Goal: Contribute content: Add original content to the website for others to see

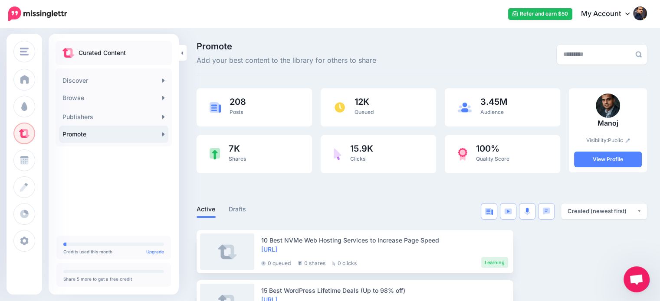
scroll to position [77, 0]
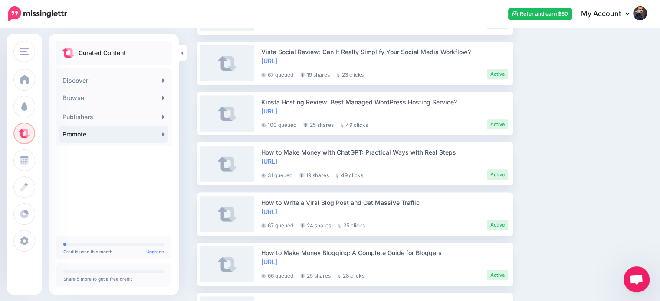
scroll to position [745, 0]
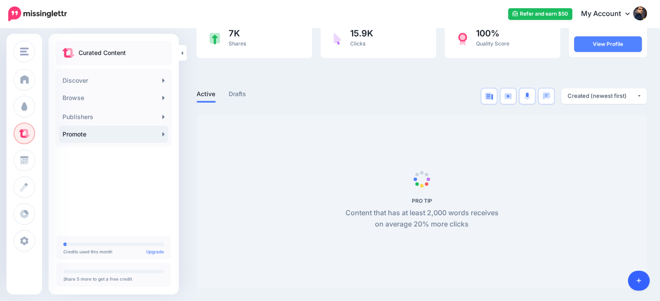
click at [641, 279] on link at bounding box center [638, 281] width 22 height 20
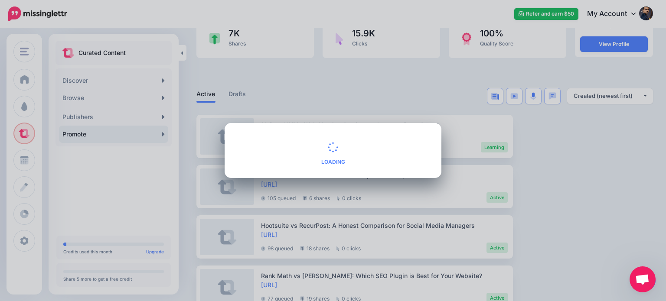
scroll to position [77, 0]
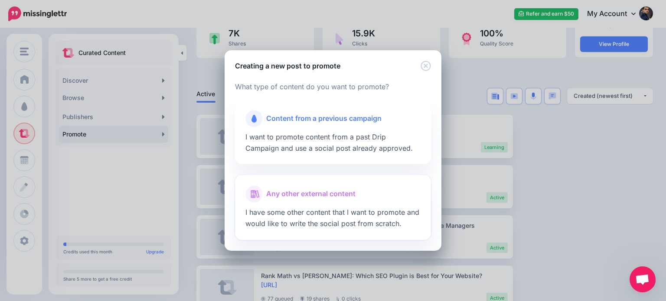
click at [349, 190] on span "Any other external content" at bounding box center [310, 194] width 89 height 11
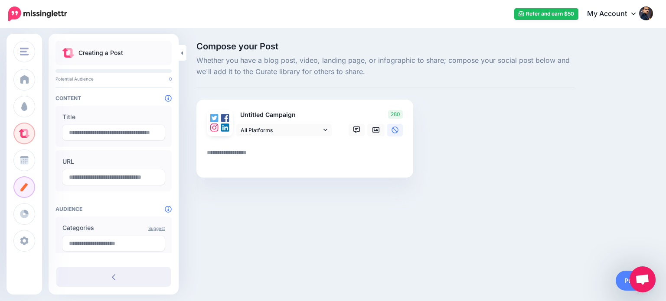
click at [236, 151] on textarea at bounding box center [306, 155] width 199 height 17
paste textarea "**********"
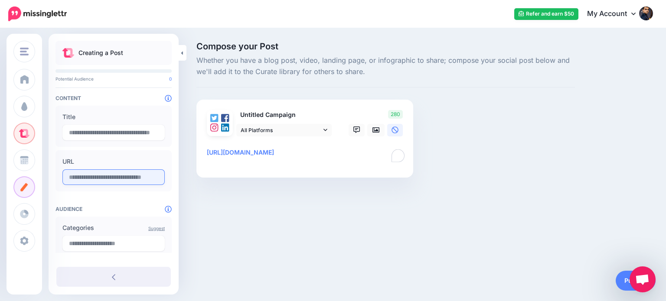
type textarea "**********"
click at [116, 178] on input "**********" at bounding box center [113, 178] width 102 height 16
paste input "**********"
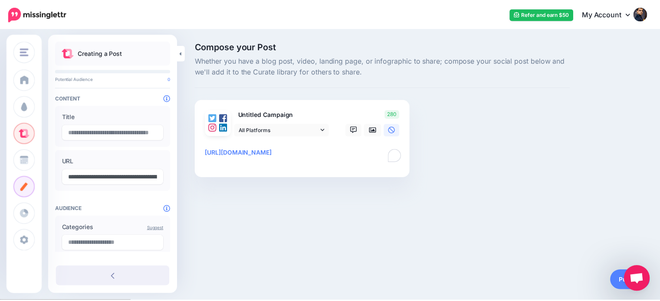
scroll to position [0, 260]
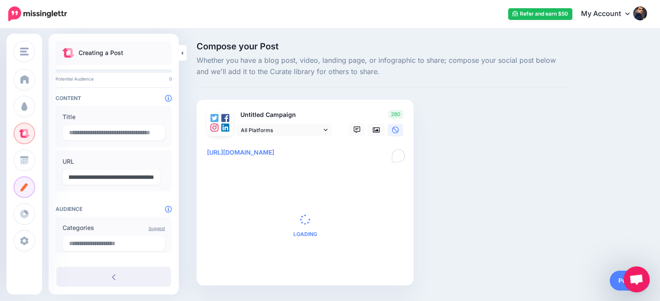
paste input "text"
type input "**********"
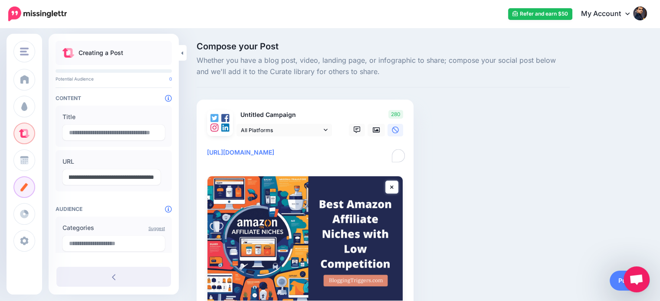
scroll to position [0, 0]
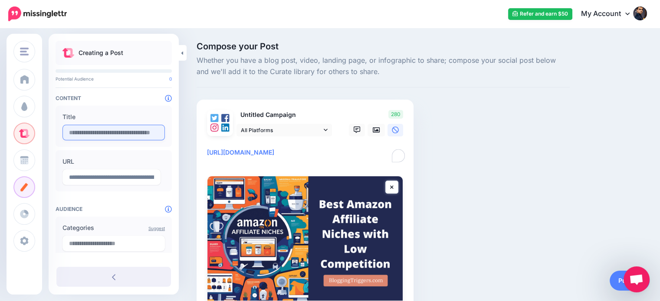
click at [91, 136] on input "text" at bounding box center [113, 133] width 102 height 16
paste input "**********"
type input "**********"
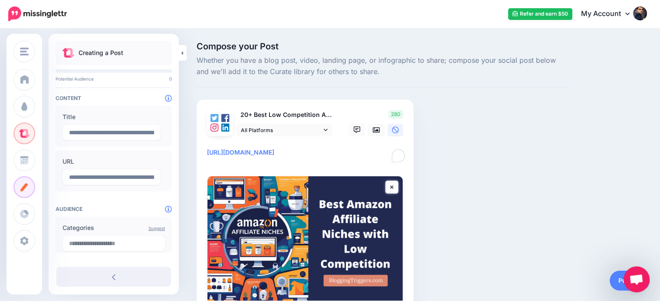
click at [207, 151] on textarea "**********" at bounding box center [306, 155] width 199 height 17
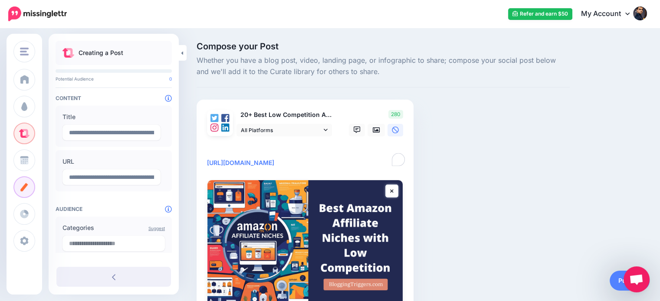
click at [245, 149] on textarea "**********" at bounding box center [306, 157] width 199 height 21
paste textarea "**********"
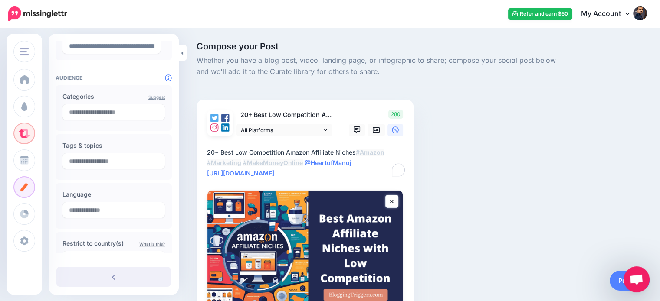
scroll to position [160, 0]
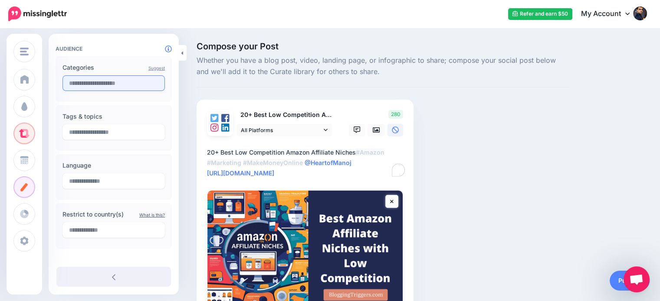
type textarea "**********"
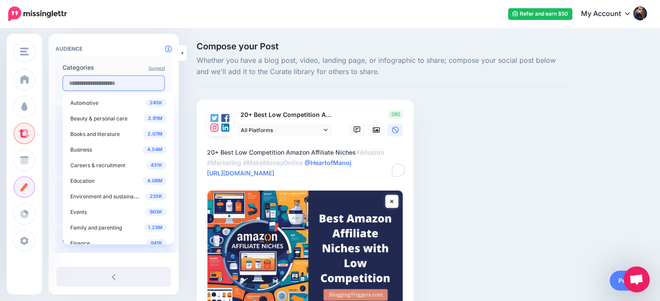
click at [132, 88] on input "text" at bounding box center [113, 83] width 102 height 16
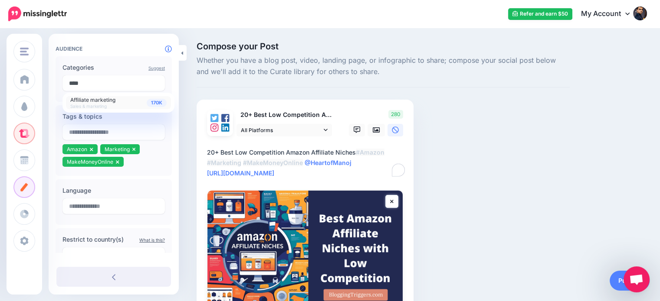
type input "****"
click at [117, 104] on div "170K Affiliate marketing Sales & marketing" at bounding box center [118, 103] width 96 height 12
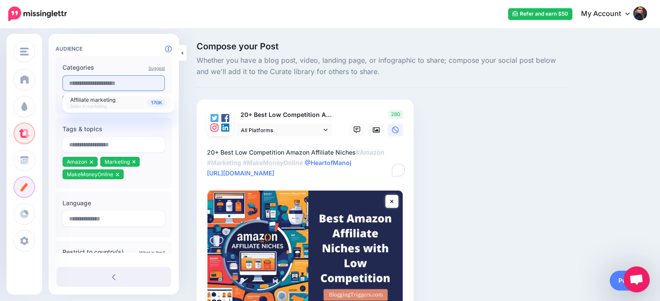
click at [123, 88] on input "text" at bounding box center [113, 83] width 102 height 16
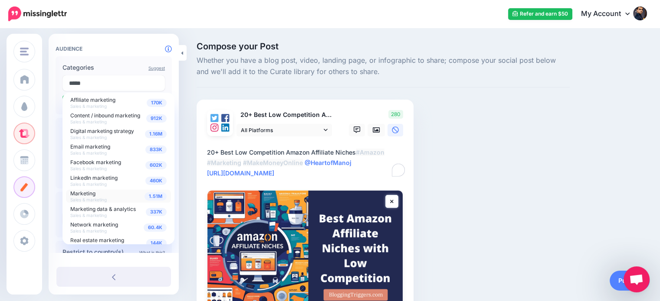
type input "*****"
click at [99, 194] on div "1.51M Marketing Sales & marketing" at bounding box center [118, 196] width 96 height 12
click at [115, 78] on input "text" at bounding box center [113, 83] width 102 height 16
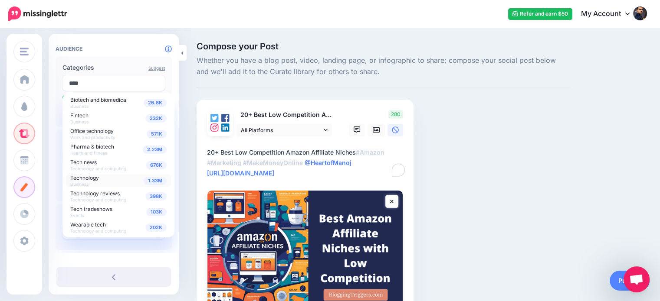
type input "****"
click at [84, 180] on span "Technology Business" at bounding box center [84, 180] width 29 height 13
click at [201, 91] on div "Compose your Post Whether you have a blog post, video, landing page, or infogra…" at bounding box center [383, 213] width 386 height 343
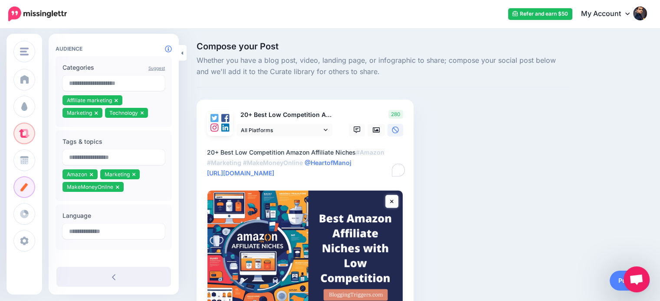
scroll to position [216, 0]
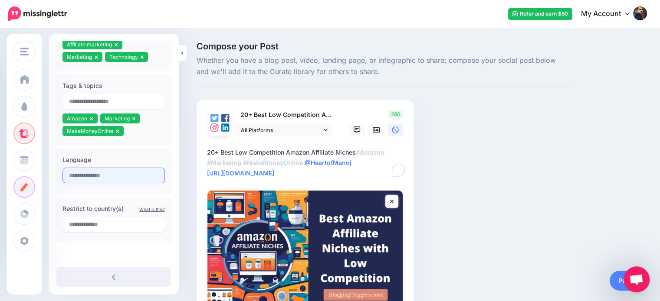
click at [138, 171] on input "text" at bounding box center [113, 176] width 102 height 16
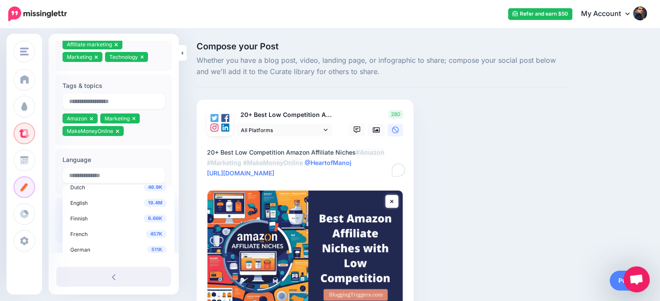
scroll to position [56, 0]
click at [149, 203] on span "19.4M" at bounding box center [155, 202] width 23 height 8
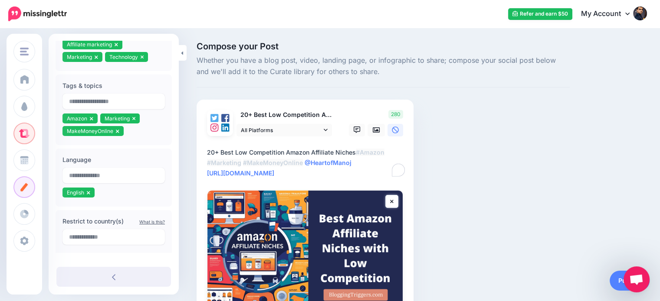
click at [545, 171] on div "Compose your Post Whether you have a blog post, video, landing page, or infogra…" at bounding box center [383, 213] width 386 height 343
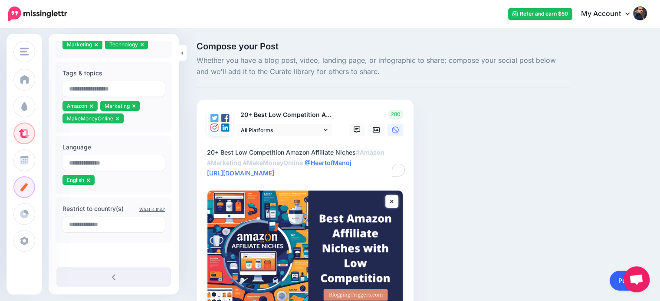
click at [614, 277] on link "Publish" at bounding box center [629, 281] width 40 height 20
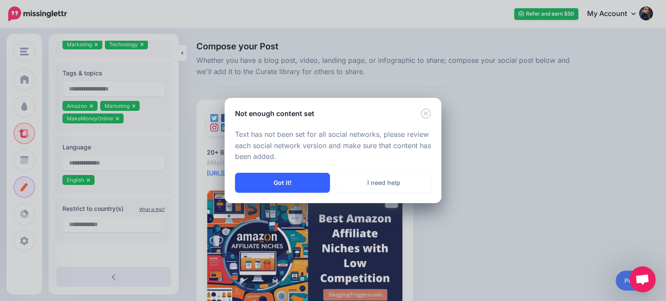
click at [321, 187] on button "Got it!" at bounding box center [282, 183] width 95 height 20
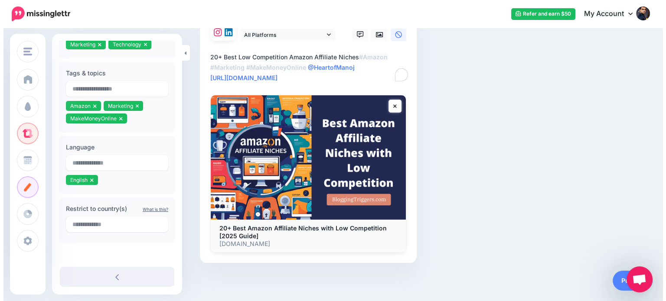
scroll to position [0, 0]
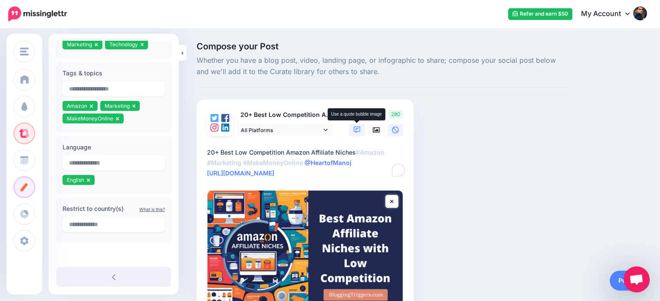
click at [357, 131] on icon at bounding box center [356, 130] width 7 height 7
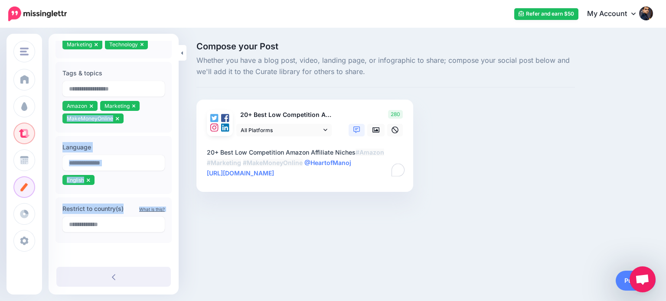
drag, startPoint x: 173, startPoint y: 176, endPoint x: 177, endPoint y: 120, distance: 56.9
click at [177, 120] on div "**********" at bounding box center [114, 147] width 130 height 212
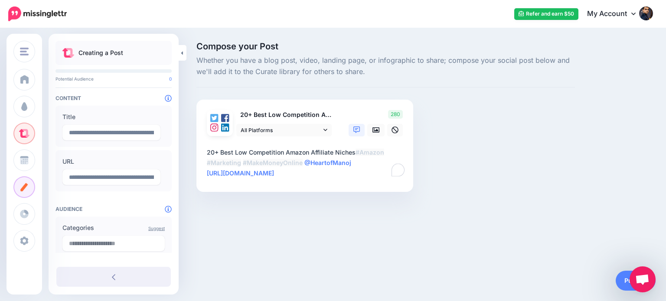
click at [520, 117] on div "Compose your Post Whether you have a blog post, video, landing page, or infogra…" at bounding box center [386, 130] width 392 height 176
click at [353, 131] on icon at bounding box center [356, 130] width 7 height 7
click at [379, 127] on icon at bounding box center [375, 130] width 7 height 7
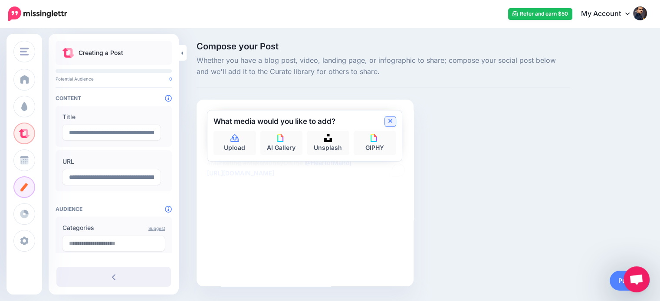
click at [389, 122] on icon at bounding box center [390, 121] width 4 height 4
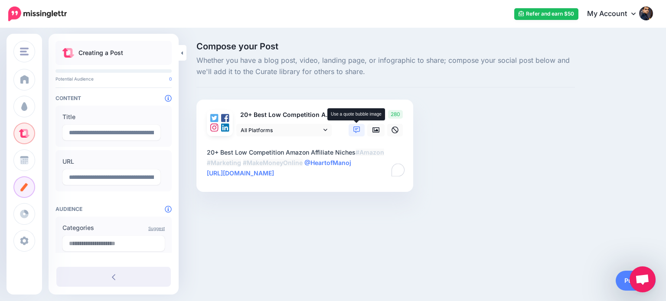
click at [359, 131] on icon at bounding box center [356, 130] width 7 height 7
click at [326, 130] on icon at bounding box center [325, 130] width 4 height 2
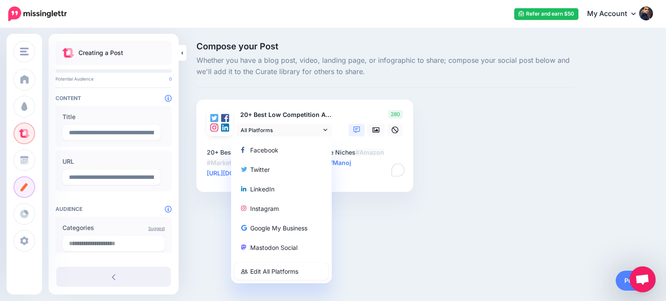
click at [574, 170] on div "Compose your Post Whether you have a blog post, video, landing page, or infogra…" at bounding box center [386, 130] width 392 height 176
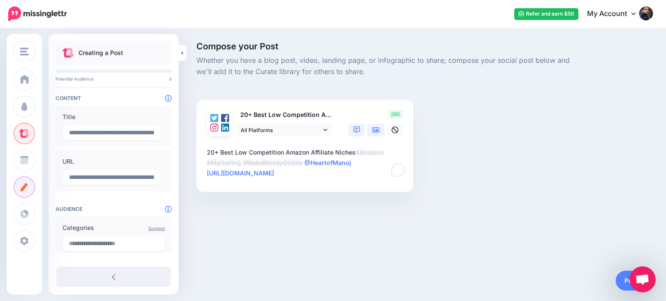
click at [373, 131] on icon at bounding box center [375, 130] width 7 height 7
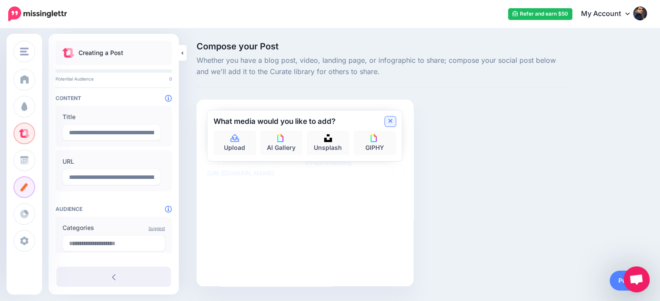
click at [388, 123] on icon at bounding box center [390, 121] width 4 height 4
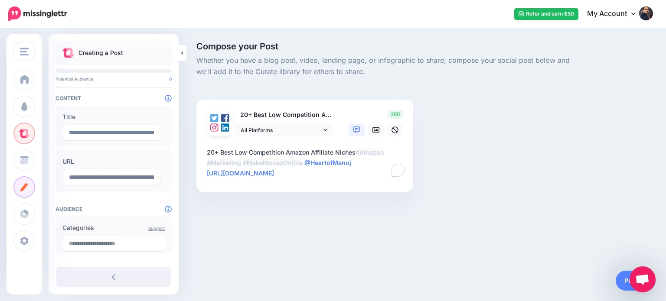
click at [346, 163] on textarea "**********" at bounding box center [306, 162] width 199 height 31
click at [365, 163] on textarea "**********" at bounding box center [306, 162] width 199 height 31
click at [625, 280] on link "Publish" at bounding box center [636, 281] width 40 height 20
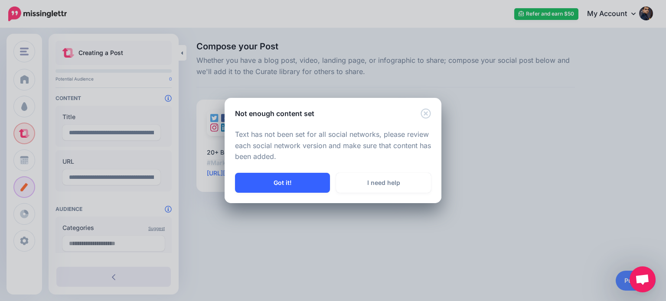
click at [271, 178] on button "Got it!" at bounding box center [282, 183] width 95 height 20
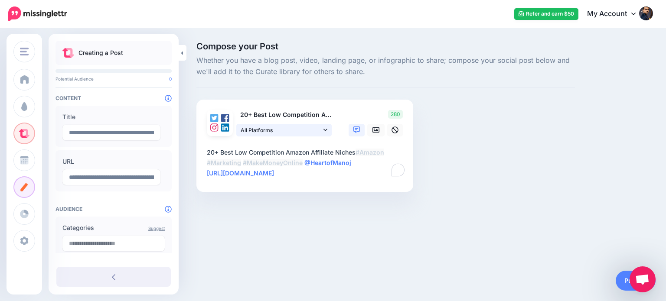
click at [327, 129] on link "All Platforms" at bounding box center [283, 130] width 95 height 13
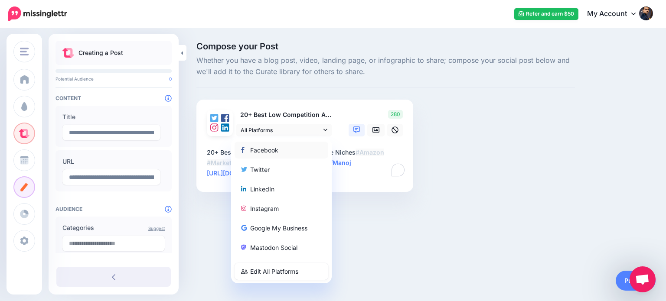
click at [270, 149] on div "Facebook" at bounding box center [281, 150] width 81 height 10
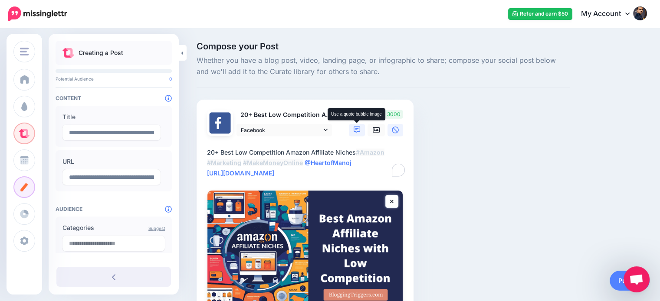
click at [354, 132] on icon at bounding box center [356, 130] width 7 height 7
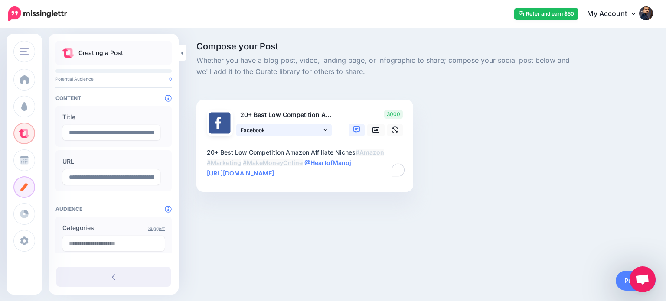
click at [324, 128] on icon at bounding box center [325, 130] width 4 height 6
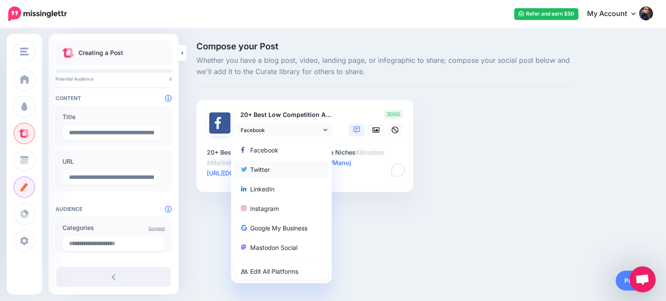
click at [258, 170] on div "Twitter" at bounding box center [281, 169] width 81 height 10
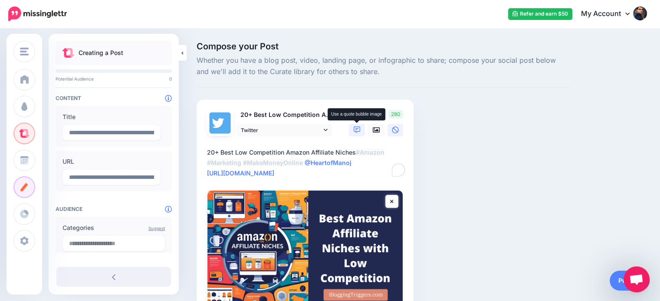
click at [354, 130] on icon at bounding box center [356, 130] width 7 height 7
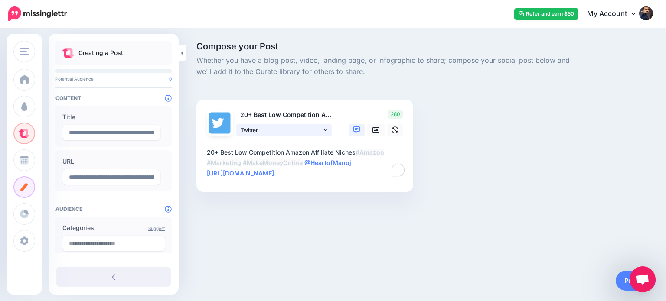
click at [327, 128] on icon at bounding box center [325, 130] width 4 height 6
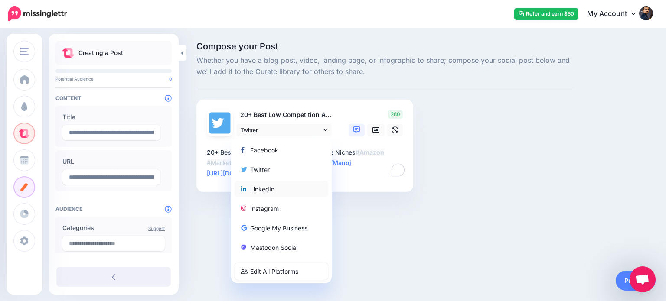
click at [271, 190] on div "LinkedIn" at bounding box center [281, 189] width 81 height 10
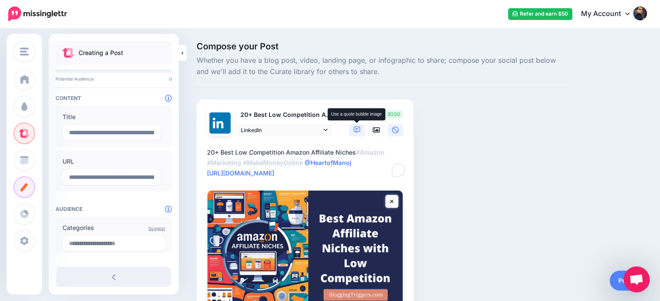
click at [354, 132] on icon at bounding box center [356, 130] width 7 height 7
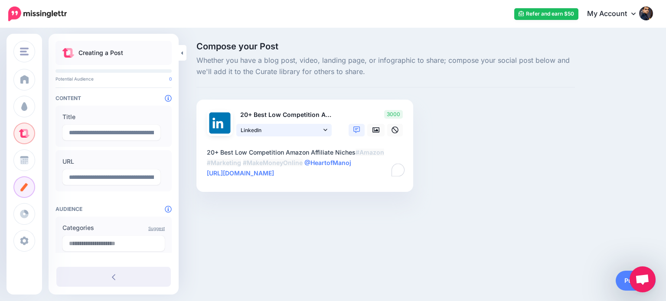
click at [326, 127] on icon at bounding box center [325, 130] width 4 height 6
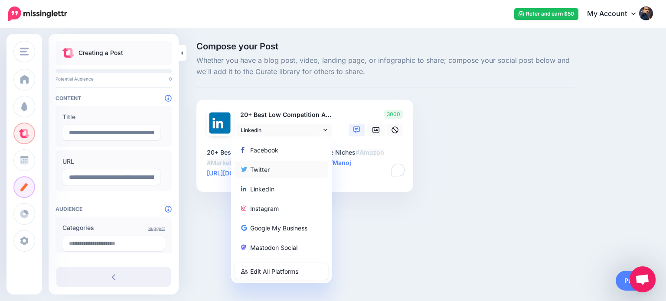
click at [259, 171] on div "Twitter" at bounding box center [281, 169] width 81 height 10
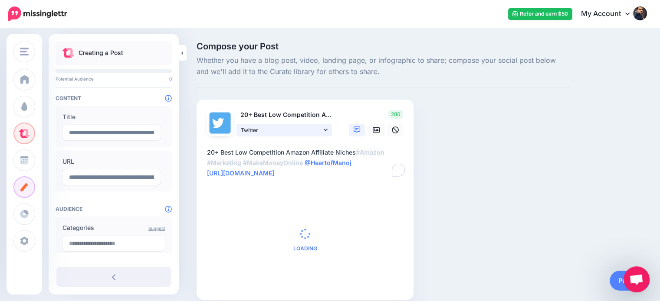
click at [324, 130] on icon at bounding box center [325, 130] width 4 height 2
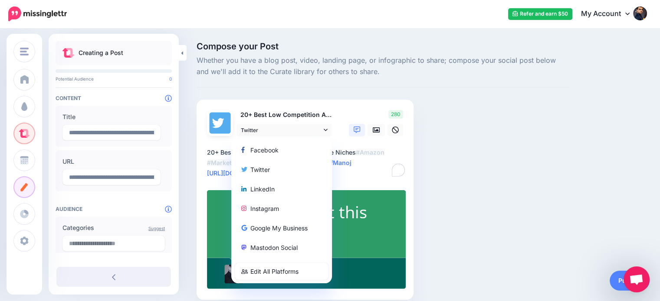
click at [356, 218] on div "Click to edit this text..." at bounding box center [306, 224] width 162 height 46
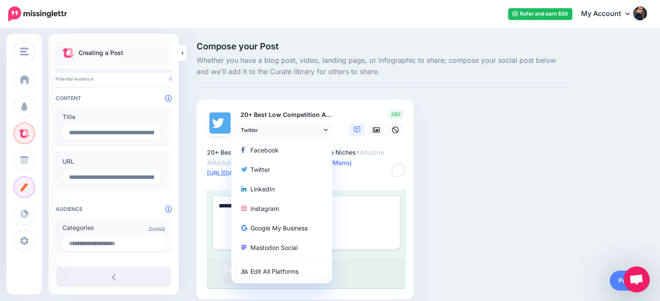
paste textarea "**********"
click at [519, 178] on div "Compose your Post Whether you have a blog post, video, landing page, or infogra…" at bounding box center [383, 184] width 386 height 284
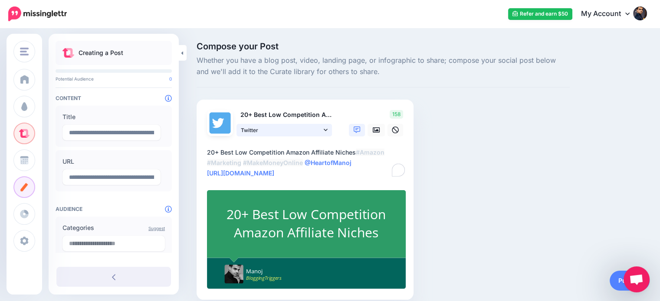
click at [324, 130] on icon at bounding box center [325, 130] width 4 height 2
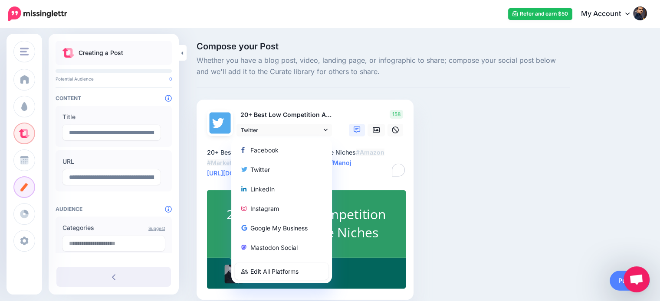
click at [272, 147] on div "Facebook" at bounding box center [281, 150] width 81 height 10
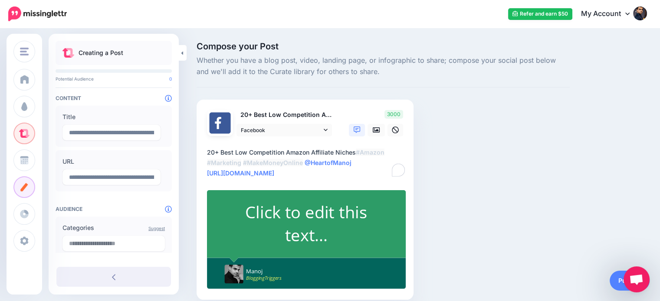
click at [302, 215] on div "Click to edit this text..." at bounding box center [306, 224] width 162 height 46
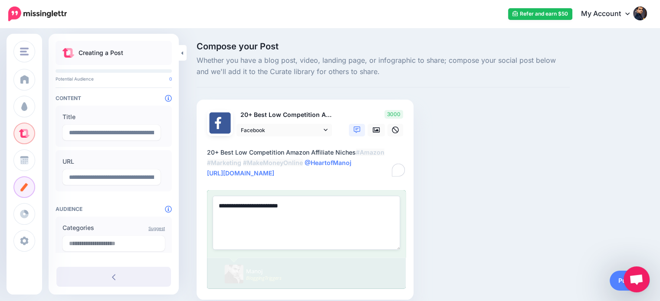
paste textarea "**********"
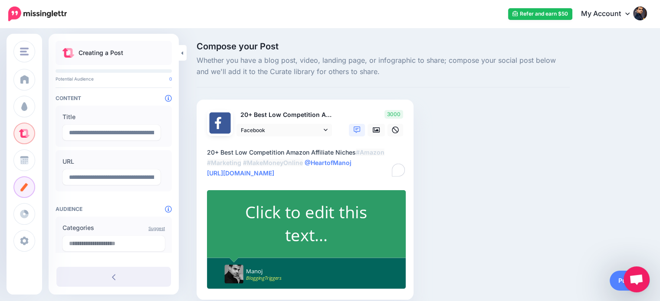
click at [474, 170] on div "Compose your Post Whether you have a blog post, video, landing page, or infogra…" at bounding box center [383, 184] width 386 height 284
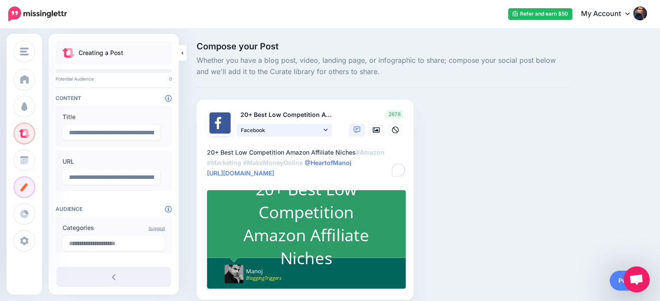
click at [328, 131] on link "Facebook" at bounding box center [283, 130] width 95 height 13
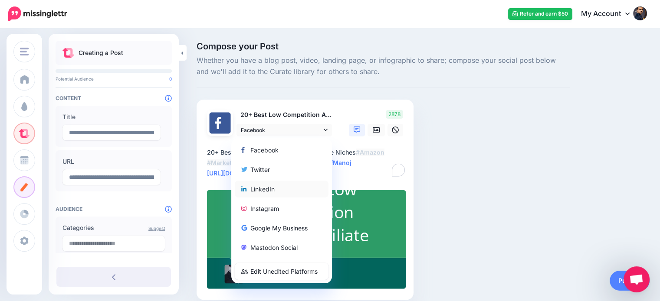
click at [273, 188] on div "LinkedIn" at bounding box center [281, 189] width 81 height 10
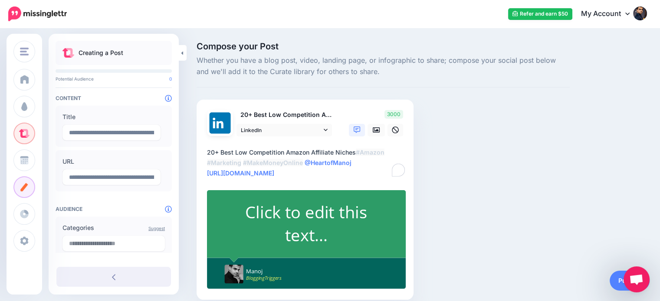
click at [333, 224] on div "Click to edit this text..." at bounding box center [306, 224] width 162 height 46
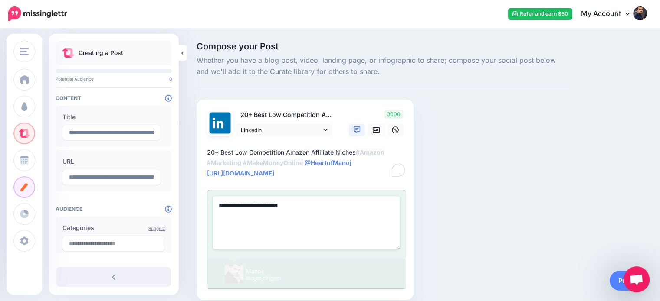
paste textarea "**********"
type textarea "**********"
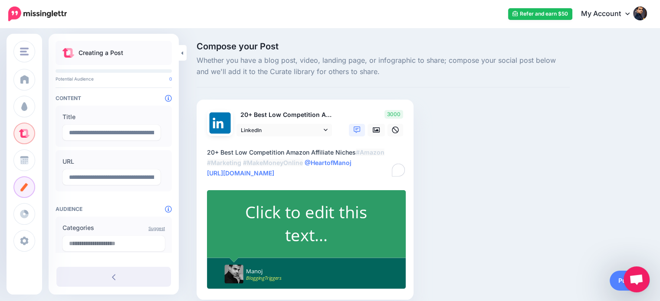
click at [541, 185] on div "Compose your Post Whether you have a blog post, video, landing page, or infogra…" at bounding box center [383, 184] width 386 height 284
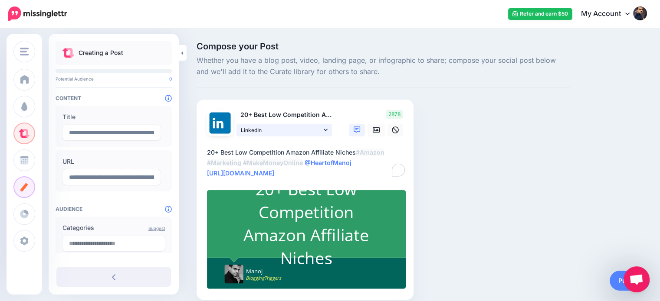
click at [324, 127] on icon at bounding box center [325, 130] width 4 height 6
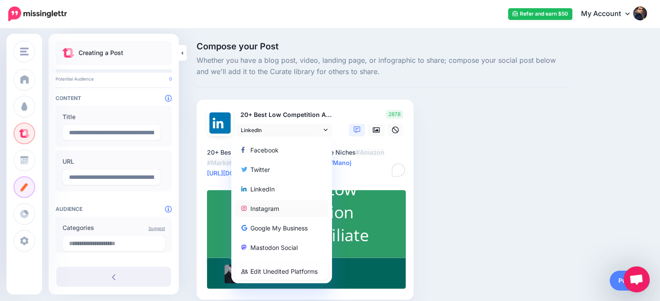
click at [276, 205] on div "Instagram" at bounding box center [281, 208] width 81 height 10
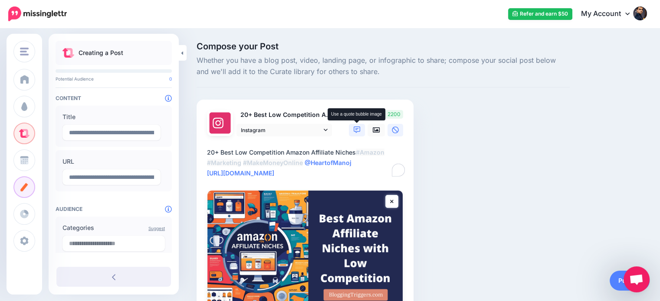
click at [353, 131] on icon at bounding box center [356, 130] width 7 height 7
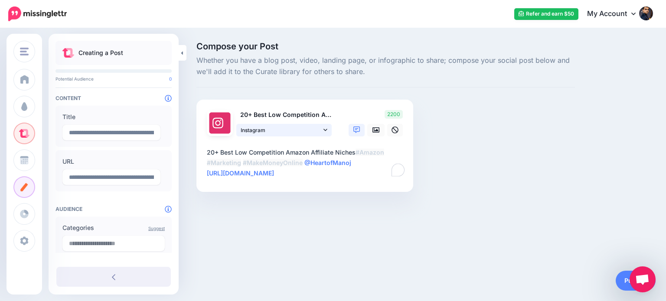
click at [324, 131] on icon at bounding box center [325, 130] width 4 height 6
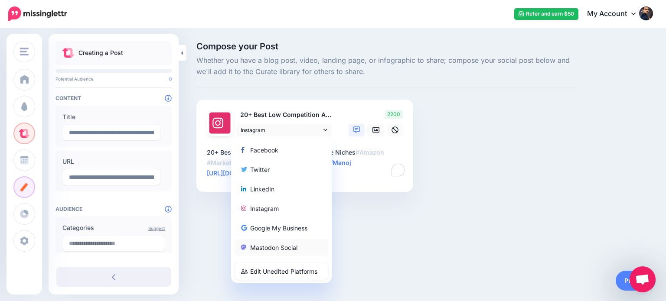
click at [290, 242] on div "Mastodon Social" at bounding box center [281, 247] width 81 height 10
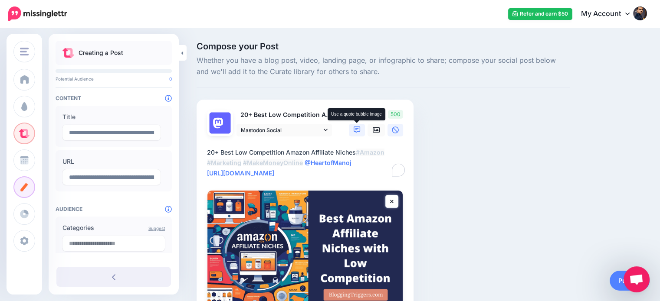
click at [355, 131] on icon at bounding box center [356, 130] width 7 height 7
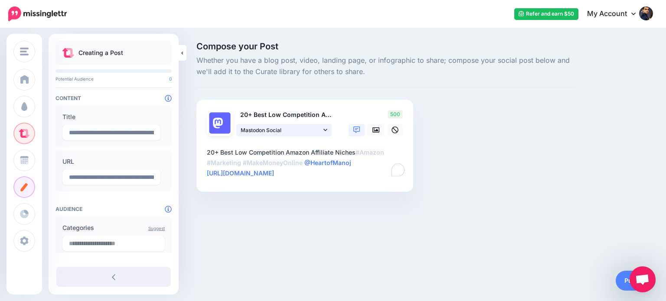
click at [327, 133] on link "Mastodon Social" at bounding box center [283, 130] width 95 height 13
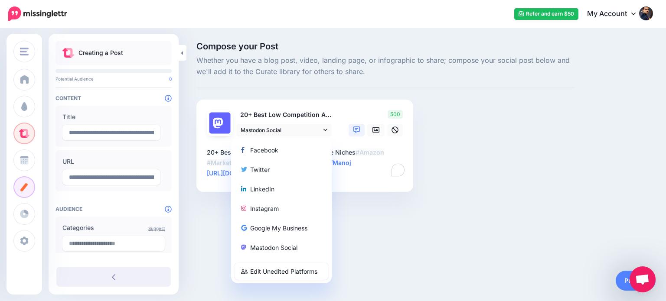
click at [526, 152] on div "Compose your Post Whether you have a blog post, video, landing page, or infogra…" at bounding box center [386, 130] width 392 height 176
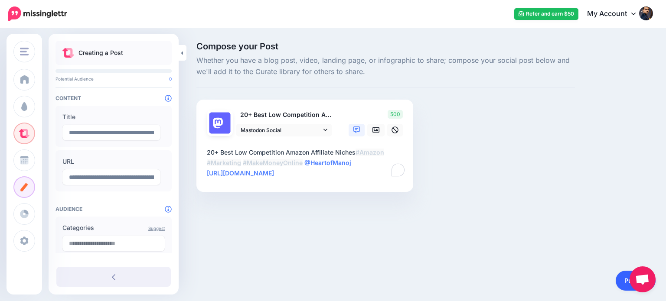
click at [622, 288] on link "Publish" at bounding box center [636, 281] width 40 height 20
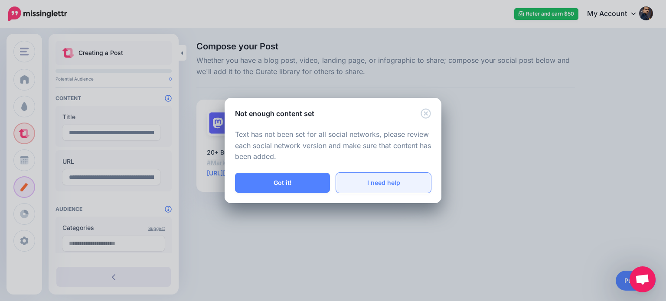
click at [401, 182] on link "I need help" at bounding box center [383, 183] width 95 height 20
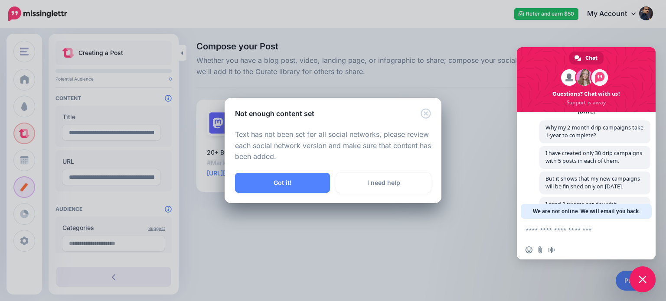
scroll to position [274, 0]
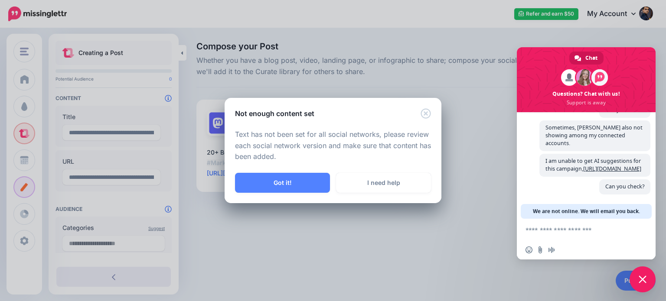
click at [548, 233] on div "Not enough content set Text has not been set for all social networks, please re…" at bounding box center [333, 150] width 666 height 301
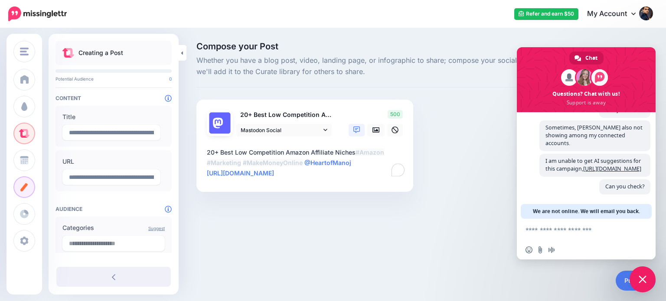
click at [551, 227] on textarea "Compose your message..." at bounding box center [578, 230] width 104 height 22
click at [539, 248] on input "Send a file" at bounding box center [540, 250] width 7 height 7
type textarea "**********"
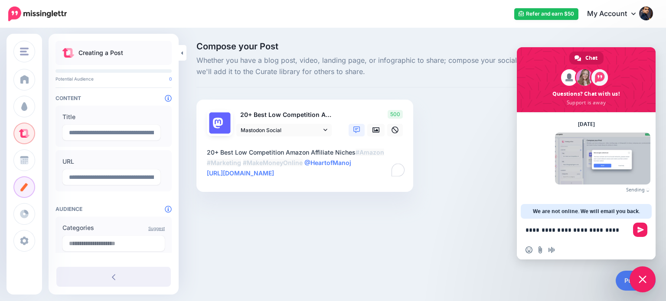
scroll to position [356, 0]
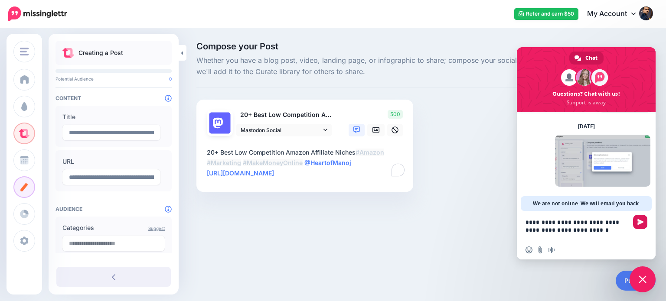
type textarea "**********"
click at [641, 216] on span "Send" at bounding box center [640, 222] width 14 height 14
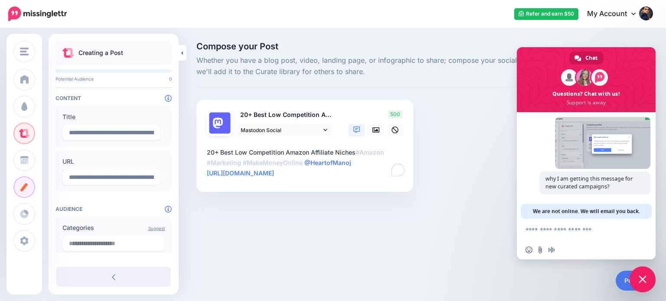
scroll to position [375, 0]
click at [380, 242] on div "BloggingTriggers BloggingTriggers HowToBoy Blog Add Workspace Dashboard Campaig…" at bounding box center [333, 150] width 666 height 301
click at [647, 277] on span "Close chat" at bounding box center [643, 280] width 26 height 26
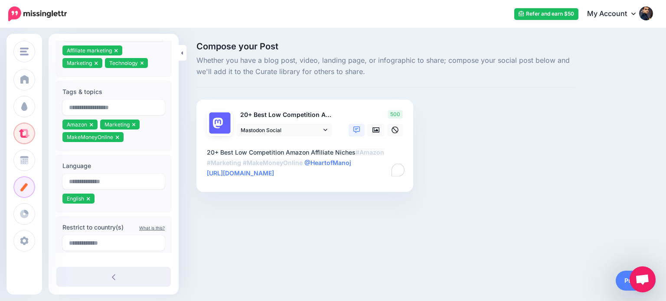
scroll to position [229, 0]
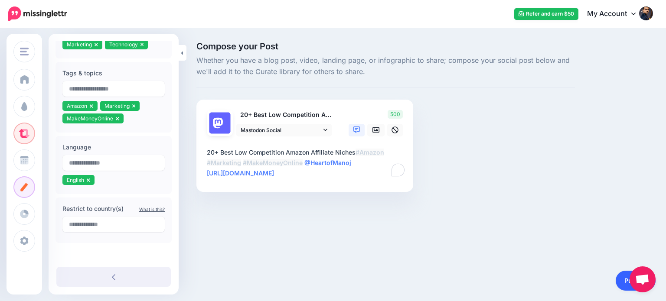
click at [622, 282] on link "Publish" at bounding box center [636, 281] width 40 height 20
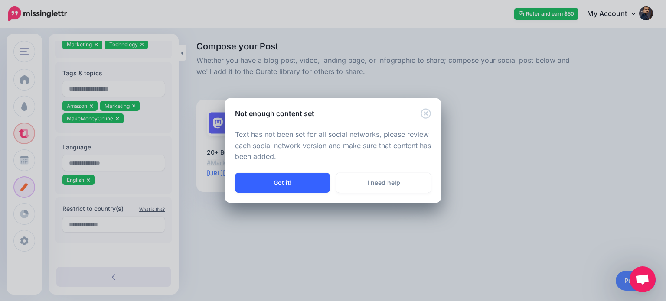
click at [305, 185] on button "Got it!" at bounding box center [282, 183] width 95 height 20
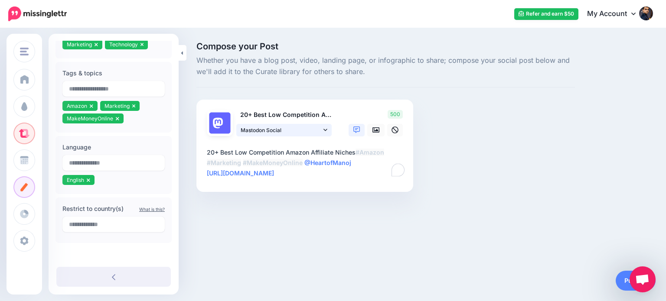
click at [325, 130] on icon at bounding box center [325, 130] width 4 height 2
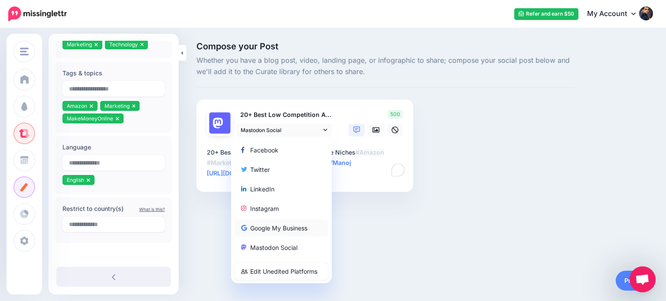
click at [283, 226] on div "Google My Business" at bounding box center [281, 228] width 81 height 10
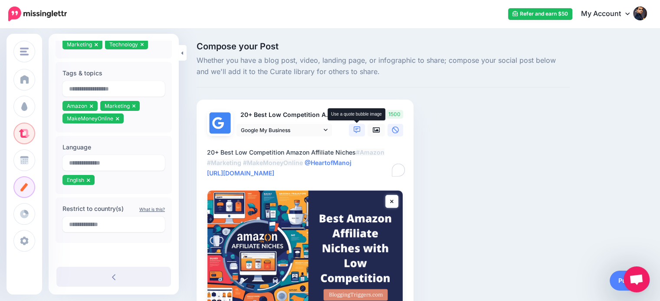
click at [354, 133] on icon at bounding box center [356, 130] width 7 height 7
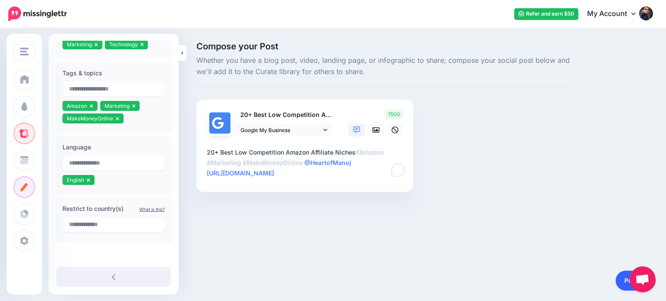
click at [620, 284] on link "Publish" at bounding box center [636, 281] width 40 height 20
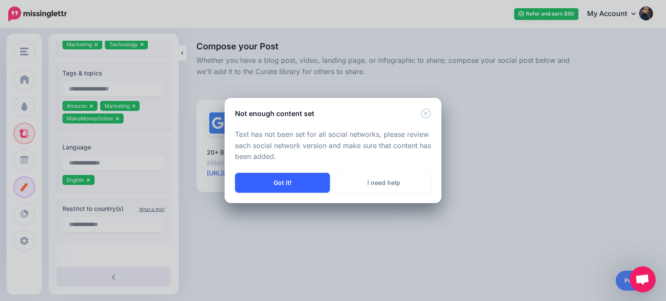
click at [283, 182] on button "Got it!" at bounding box center [282, 183] width 95 height 20
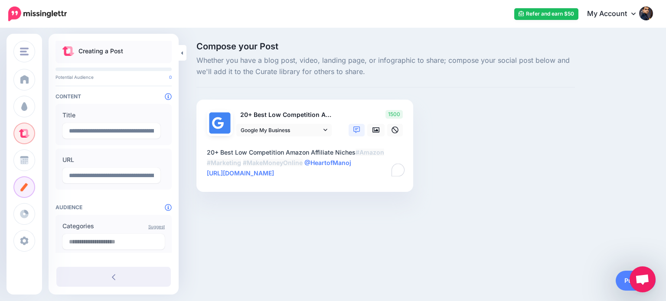
scroll to position [0, 0]
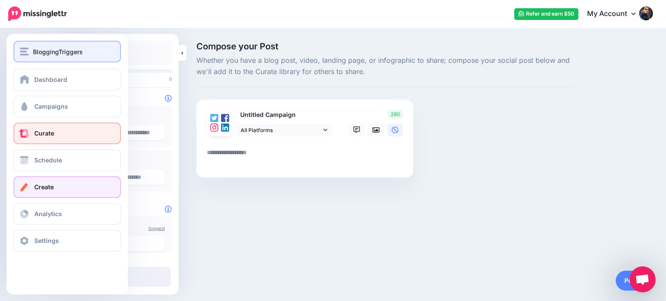
click at [27, 53] on img "button" at bounding box center [24, 52] width 9 height 8
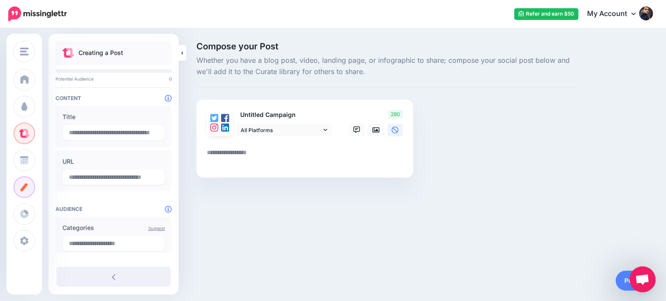
click at [438, 230] on div "BloggingTriggers BloggingTriggers HowToBoy Blog Add Workspace Dashboard Campaig…" at bounding box center [333, 150] width 666 height 301
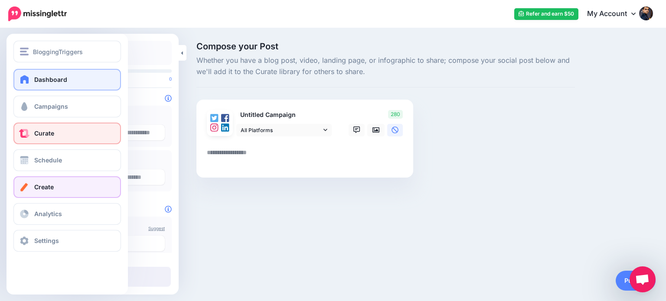
click at [41, 81] on span "Dashboard" at bounding box center [50, 79] width 33 height 7
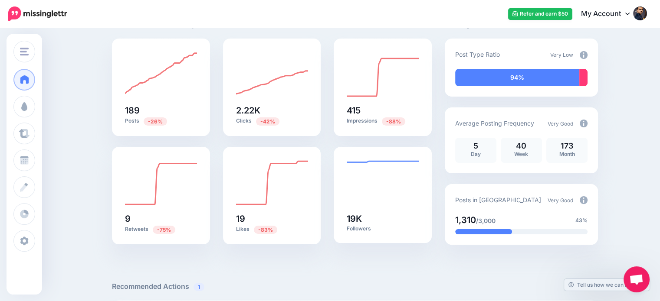
scroll to position [65, 0]
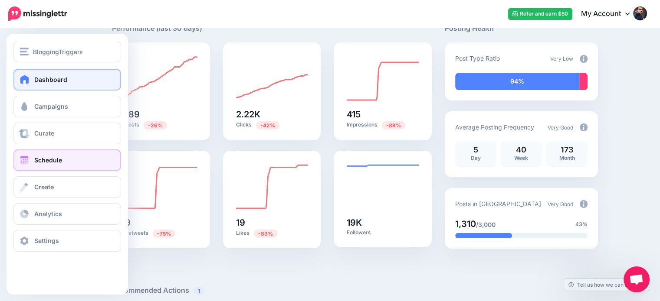
click at [45, 160] on span "Schedule" at bounding box center [48, 160] width 28 height 7
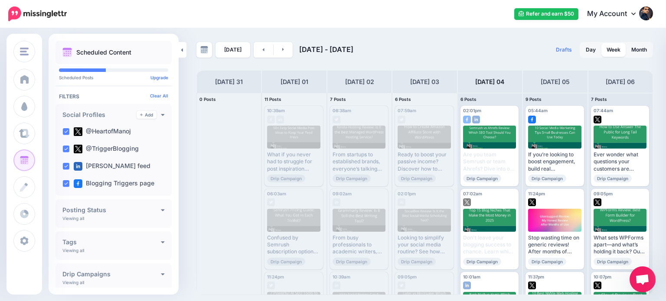
drag, startPoint x: 666, startPoint y: 83, endPoint x: 666, endPoint y: 119, distance: 36.0
click at [666, 119] on div "[DATE] [DATE] - [DATE] Drafts 0 Day Week Month PRO TIP" at bounding box center [333, 162] width 666 height 266
click at [657, 112] on div "[DATE] [DATE] - [DATE] Drafts 0 Day Week Month PRO TIP" at bounding box center [425, 168] width 470 height 253
drag, startPoint x: 666, startPoint y: 35, endPoint x: 666, endPoint y: 68, distance: 32.5
click at [666, 68] on div "[DATE] [DATE] - [DATE] Drafts 0 Day Week Month PRO TIP" at bounding box center [333, 162] width 666 height 266
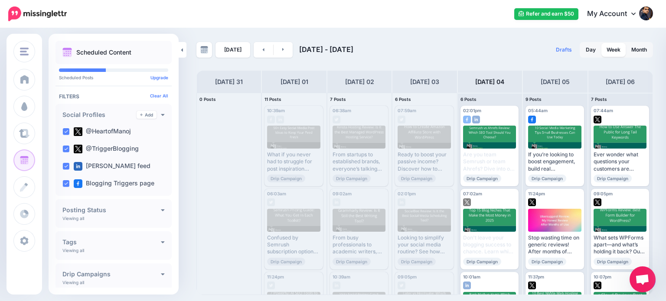
click at [654, 66] on div "[DATE] [DATE] - [DATE] Drafts 0 Day Week Month PRO TIP" at bounding box center [425, 168] width 470 height 253
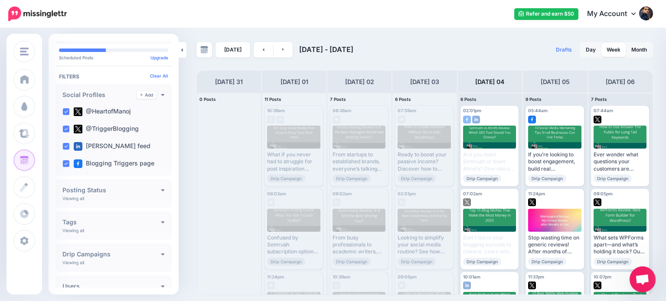
scroll to position [57, 0]
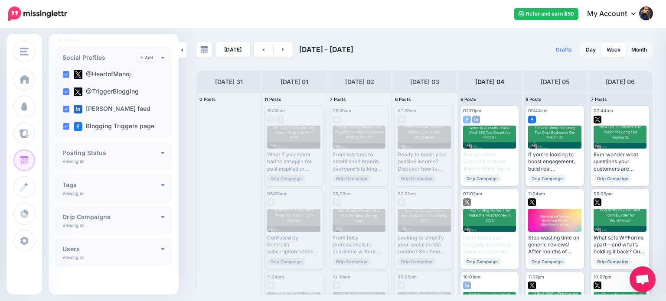
click at [161, 183] on icon at bounding box center [163, 185] width 4 height 6
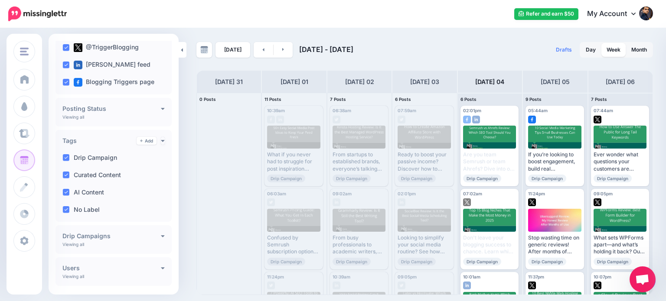
scroll to position [121, 0]
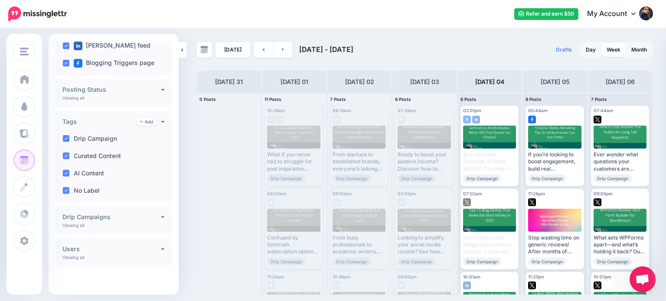
click at [161, 218] on div "**********" at bounding box center [114, 220] width 116 height 29
click at [161, 216] on icon at bounding box center [162, 217] width 3 height 2
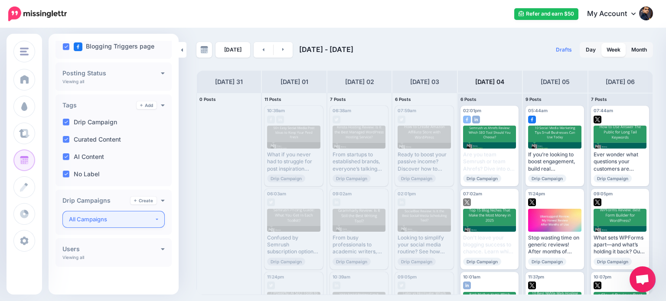
click at [152, 221] on button "All Campaigns" at bounding box center [113, 219] width 102 height 17
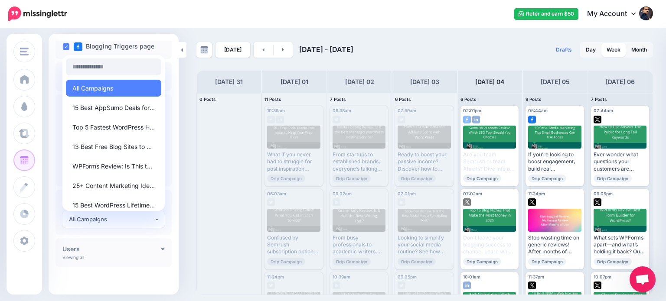
click at [202, 206] on div at bounding box center [229, 194] width 64 height 202
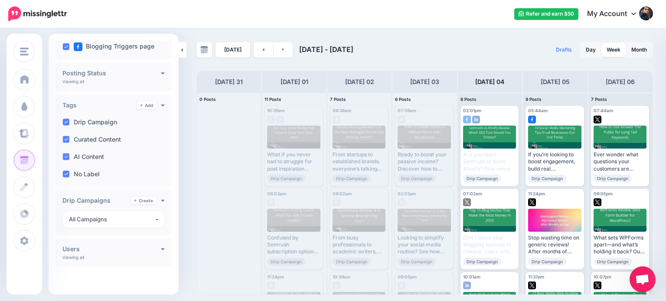
click at [161, 247] on div "Users Add Viewing all Manoj One" at bounding box center [114, 252] width 116 height 29
click at [155, 246] on h4 "Users" at bounding box center [111, 249] width 98 height 6
